Goal: Find specific page/section: Find specific page/section

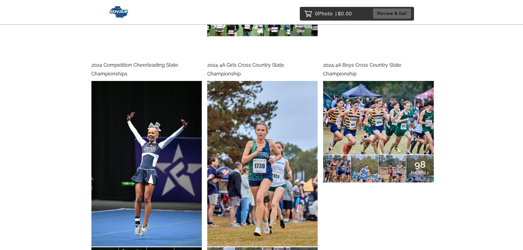
scroll to position [4121, 0]
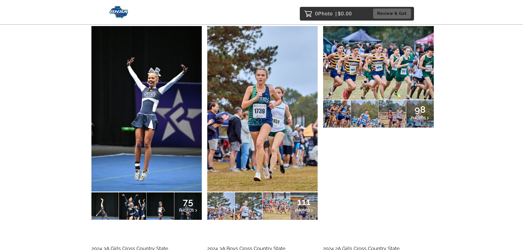
drag, startPoint x: 192, startPoint y: 203, endPoint x: 185, endPoint y: 203, distance: 6.9
click at [192, 203] on span "75" at bounding box center [188, 201] width 18 height 3
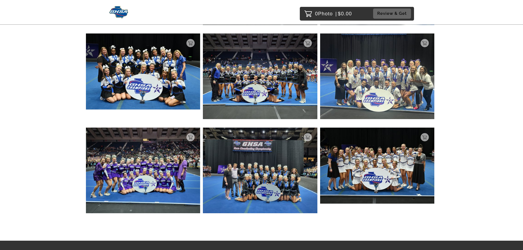
scroll to position [4099, 0]
